Goal: Find specific page/section

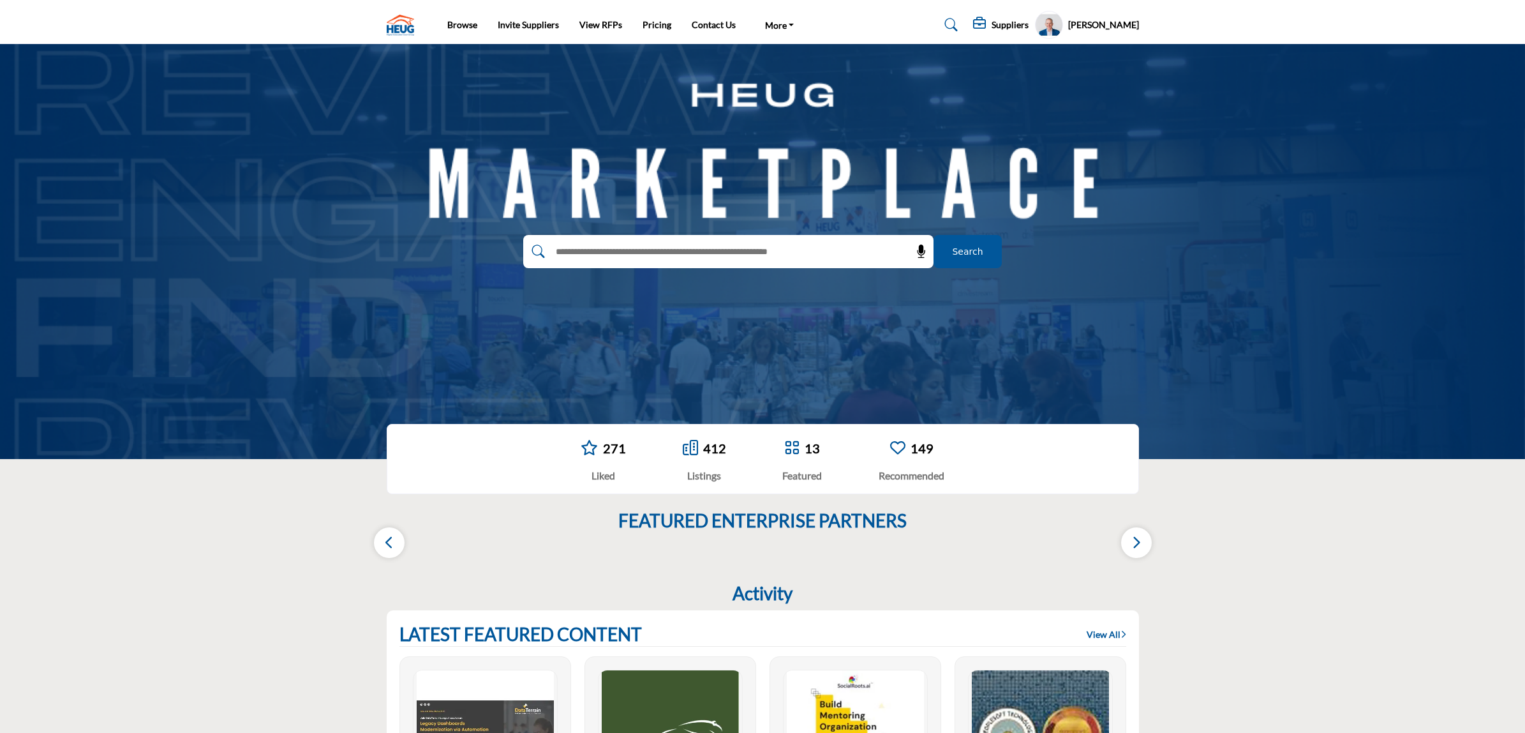
click at [1048, 27] on profile-featured-9d57d186-dcdc-4fd1-8698-ebbedcf867ac "Show hide supplier dropdown" at bounding box center [1049, 25] width 28 height 28
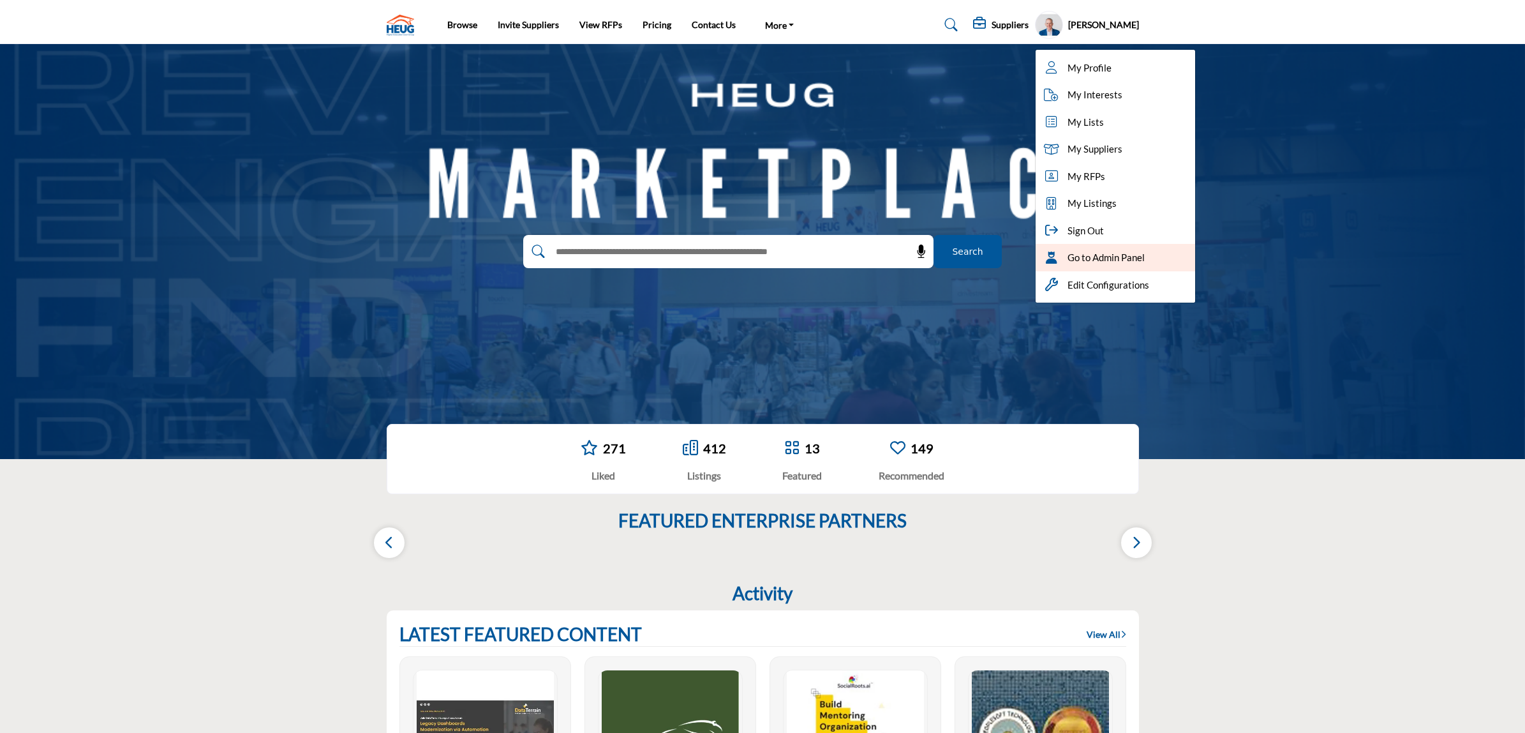
click at [1103, 260] on span "Go to Admin Panel" at bounding box center [1106, 257] width 77 height 15
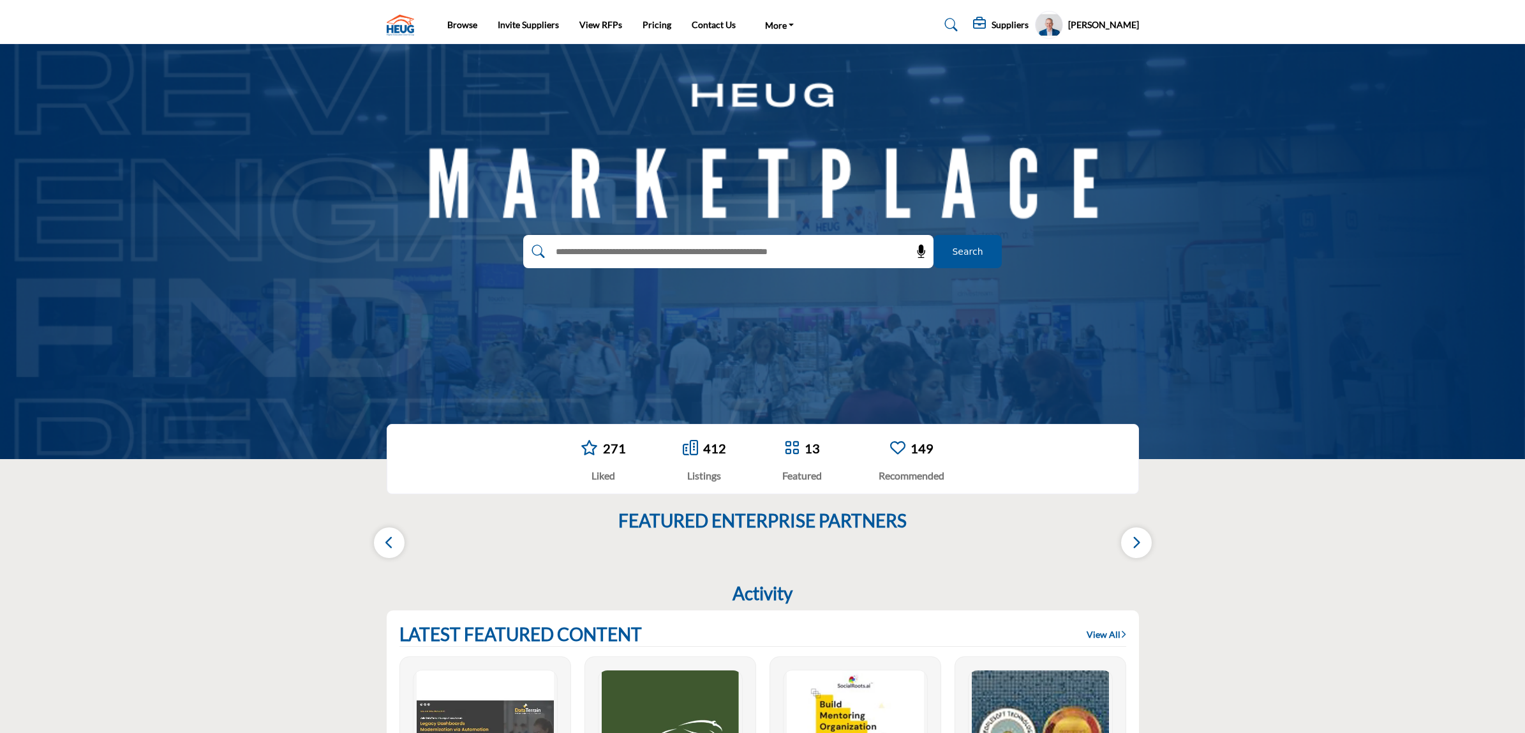
click at [1054, 29] on profile-featured-9d57d186-dcdc-4fd1-8698-ebbedcf867ac "Show hide supplier dropdown" at bounding box center [1049, 25] width 28 height 28
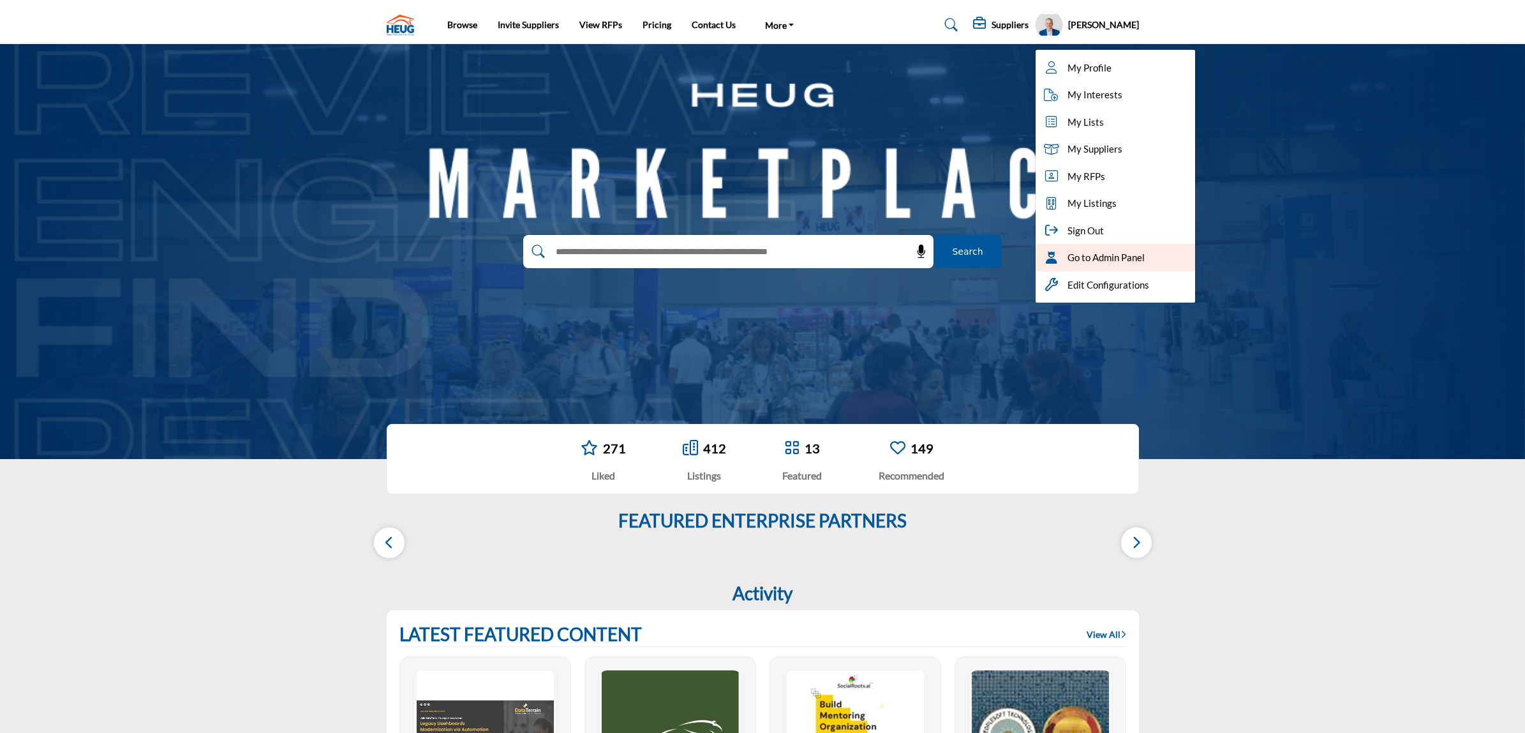
click at [1105, 253] on span "Go to Admin Panel" at bounding box center [1106, 257] width 77 height 15
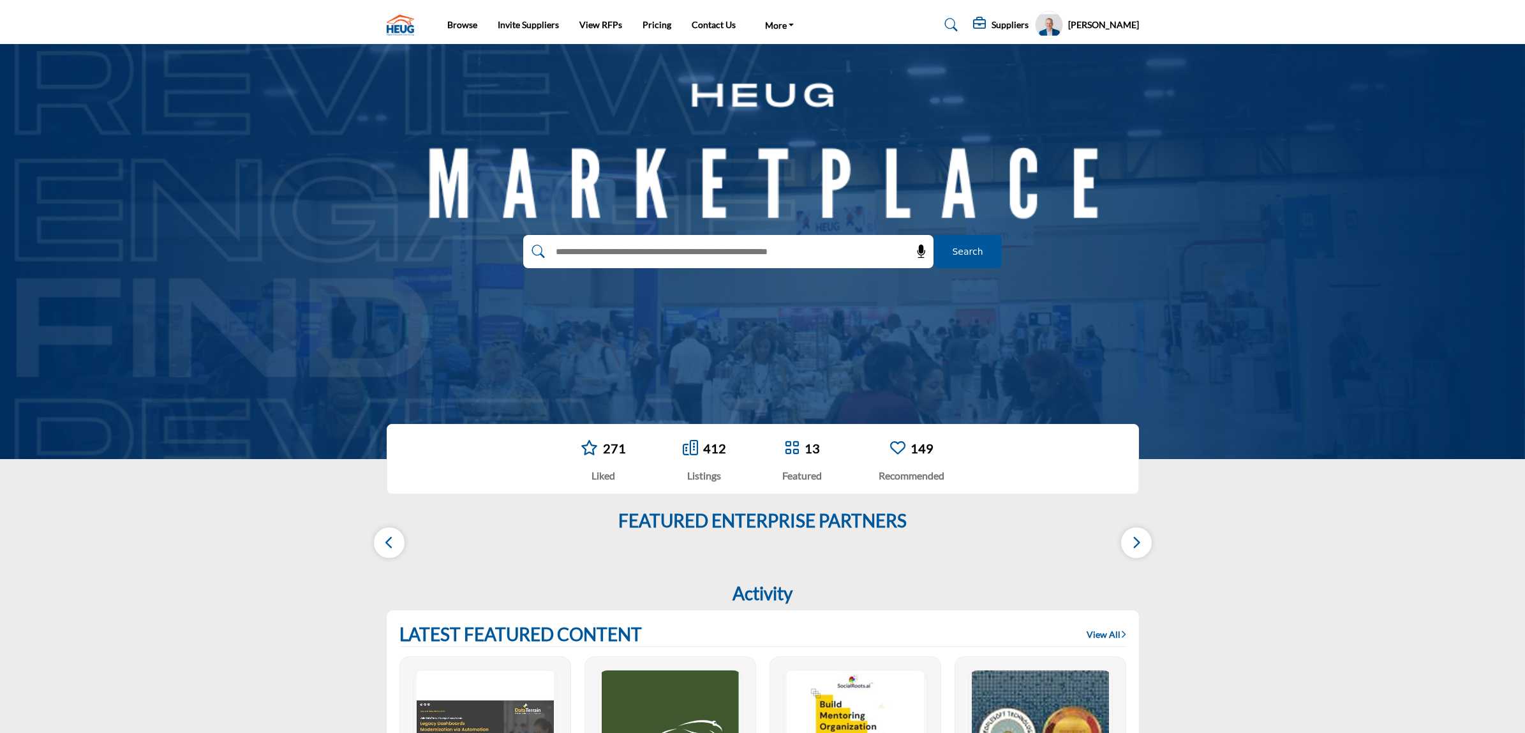
click at [1049, 29] on profile-featured-9d57d186-dcdc-4fd1-8698-ebbedcf867ac "Show hide supplier dropdown" at bounding box center [1049, 25] width 28 height 28
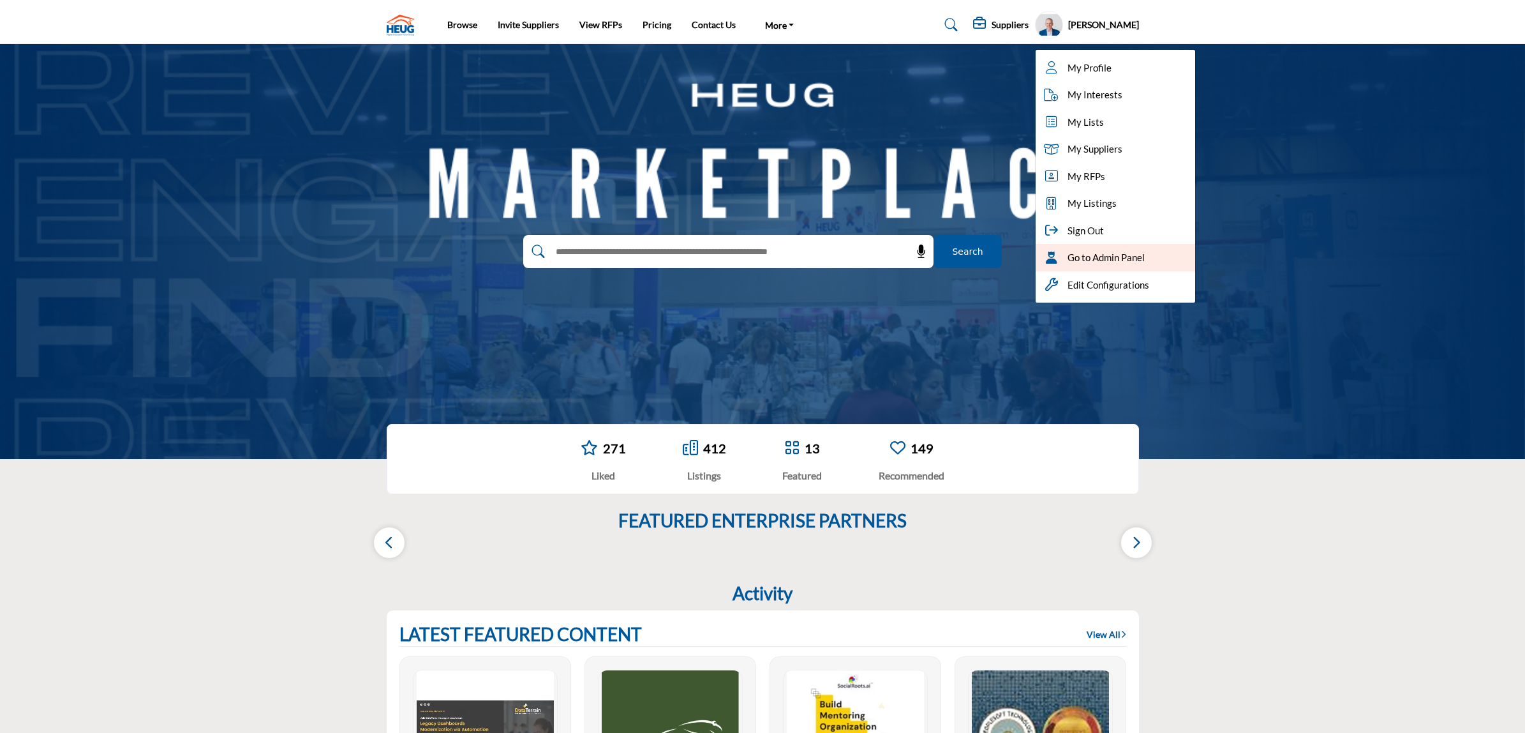
click at [1080, 257] on span "Go to Admin Panel" at bounding box center [1106, 257] width 77 height 15
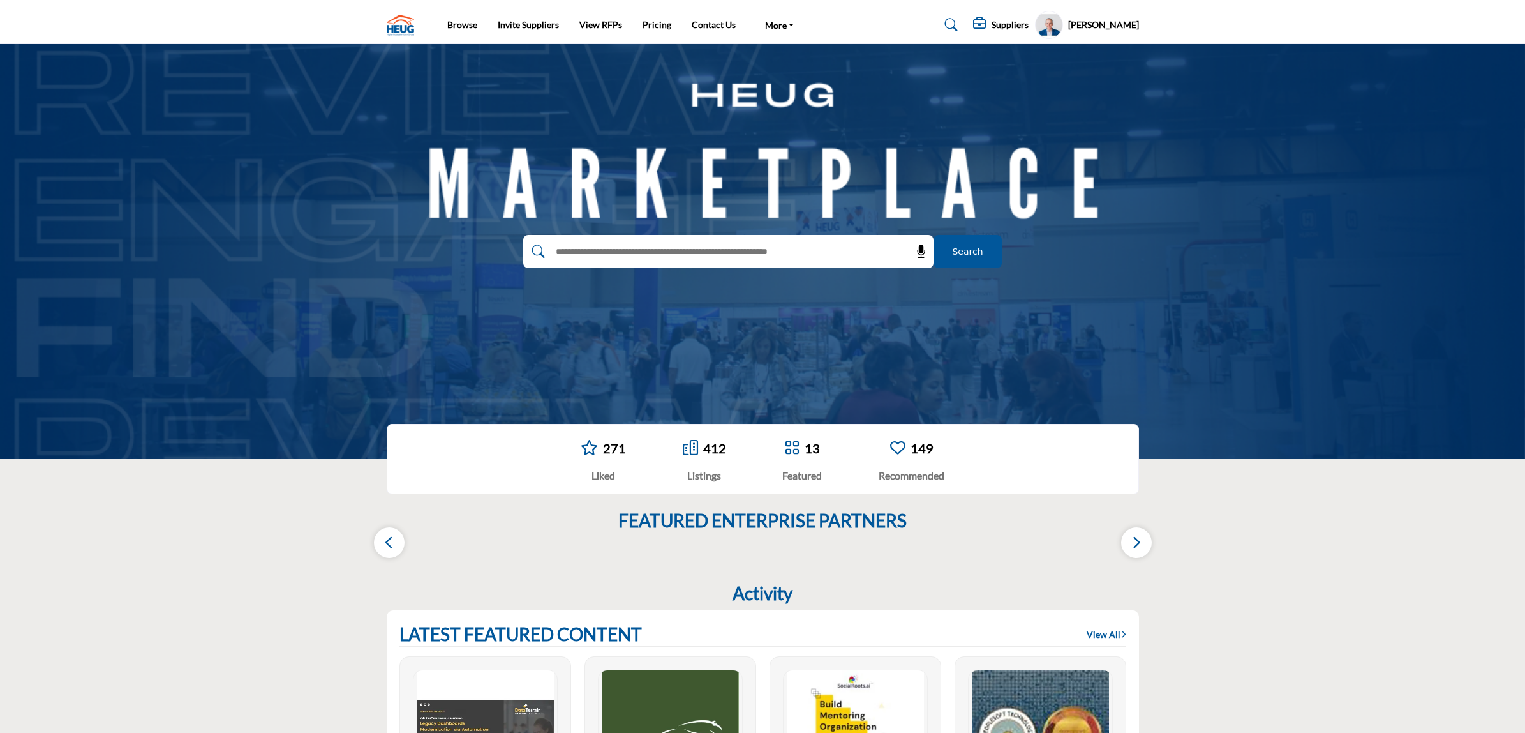
click at [301, 88] on div "Search" at bounding box center [762, 251] width 1525 height 415
click at [1044, 22] on profile-featured-9d57d186-dcdc-4fd1-8698-ebbedcf867ac "Show hide supplier dropdown" at bounding box center [1049, 25] width 28 height 28
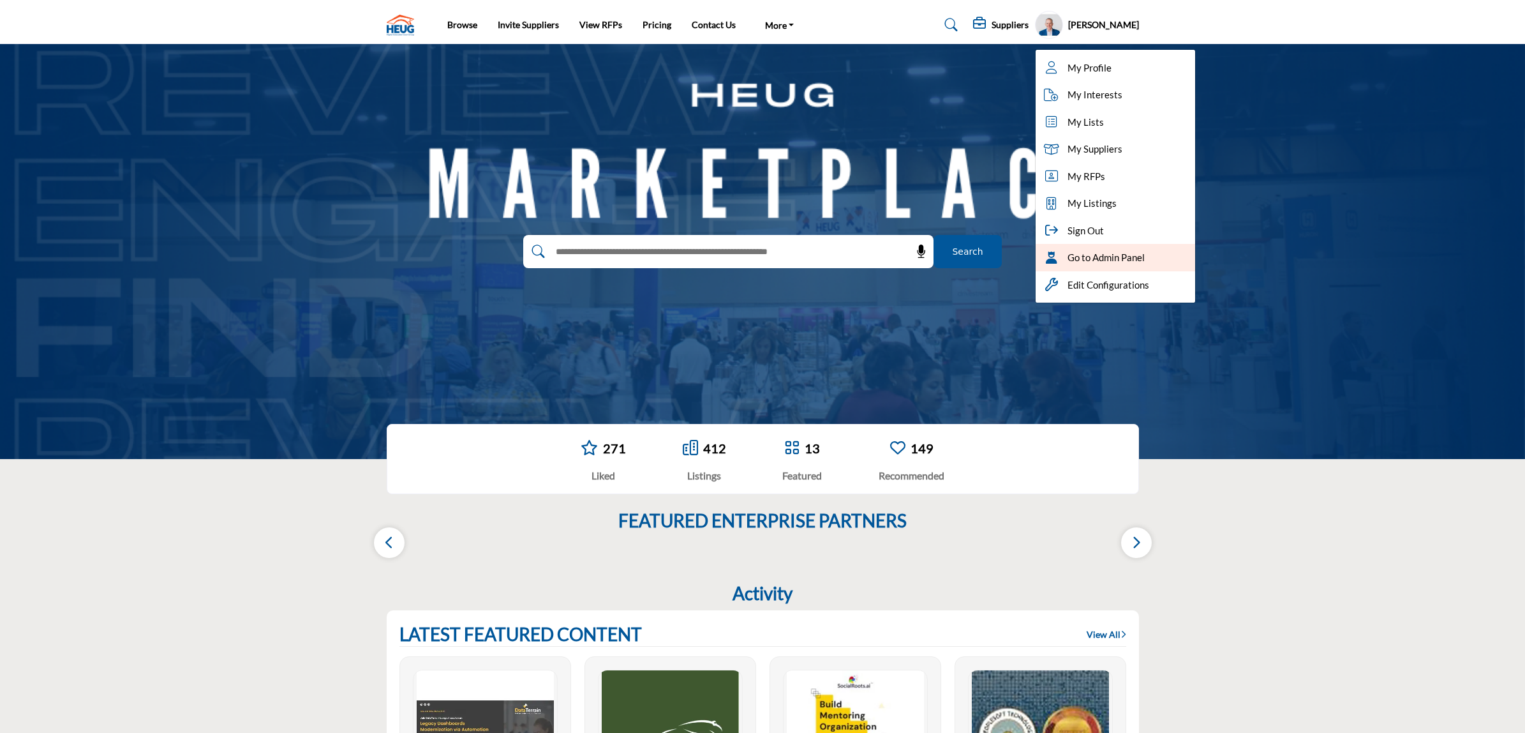
click at [1073, 259] on span "Go to Admin Panel" at bounding box center [1106, 257] width 77 height 15
